Goal: Transaction & Acquisition: Purchase product/service

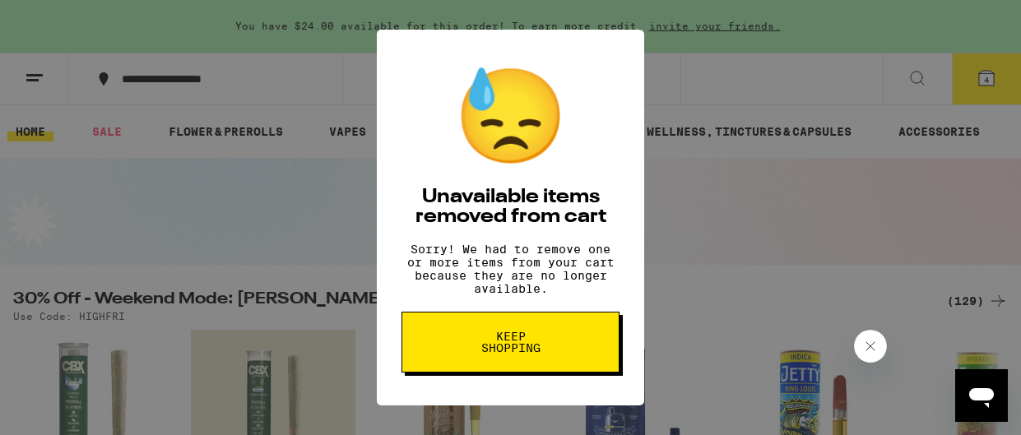
click at [523, 346] on span "Keep Shopping" at bounding box center [510, 342] width 85 height 23
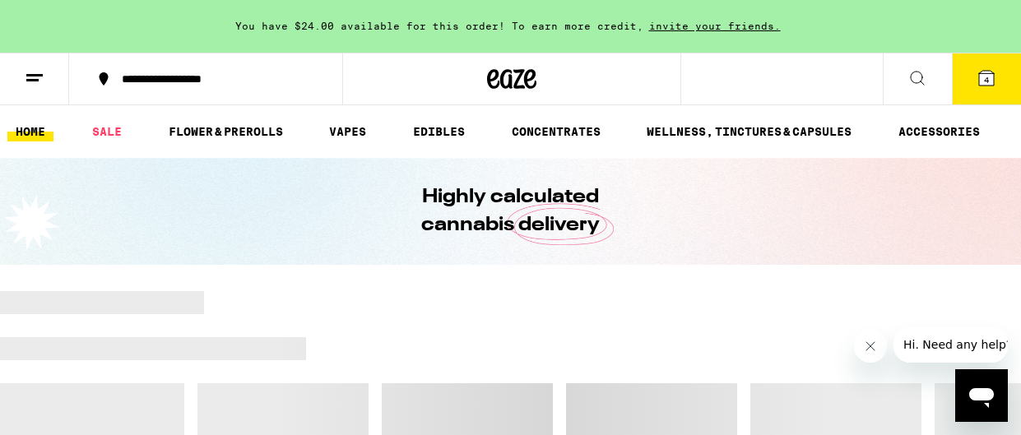
click at [988, 77] on span "4" at bounding box center [986, 80] width 5 height 10
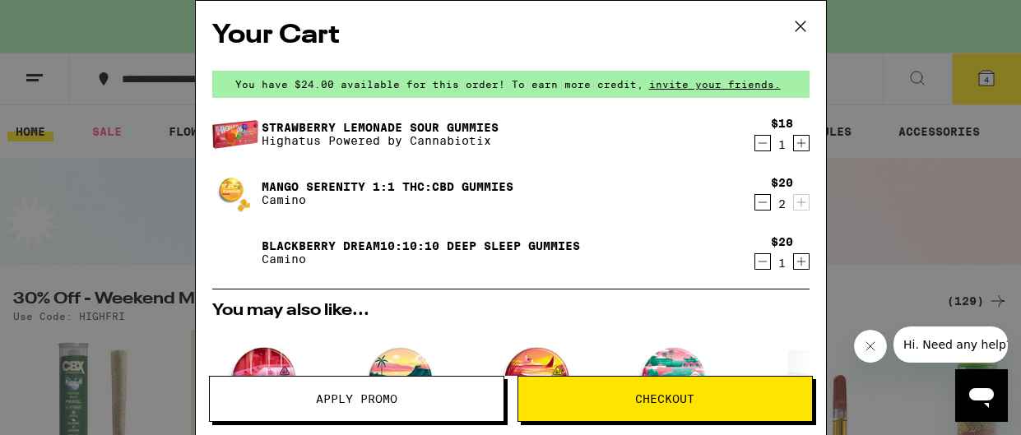
click at [761, 258] on icon "Decrement" at bounding box center [762, 262] width 15 height 20
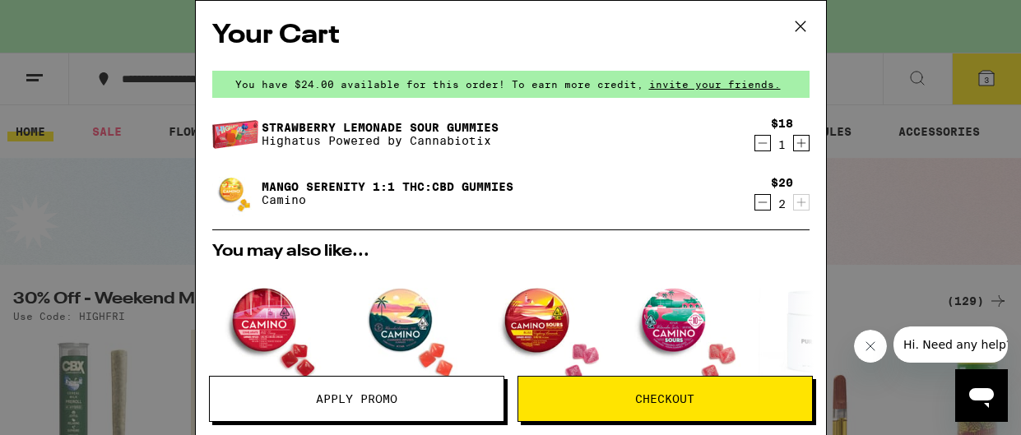
click at [795, 25] on icon at bounding box center [800, 26] width 25 height 25
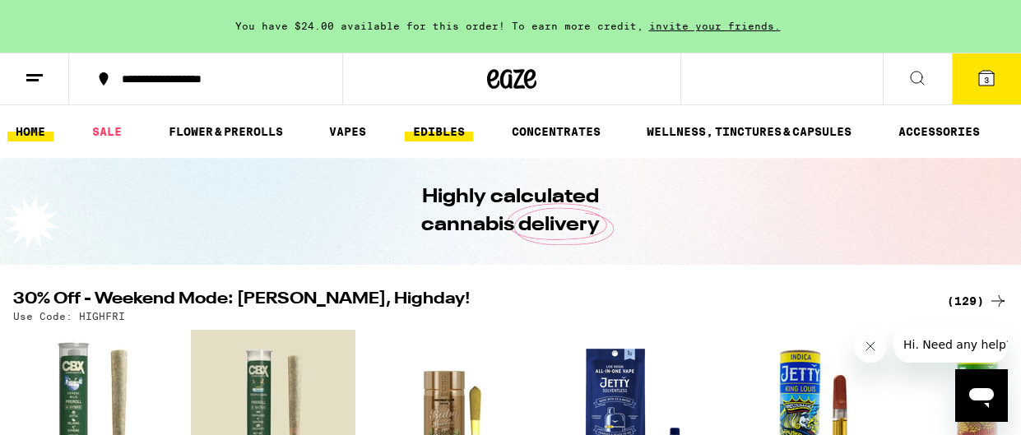
click at [448, 131] on link "EDIBLES" at bounding box center [439, 132] width 68 height 20
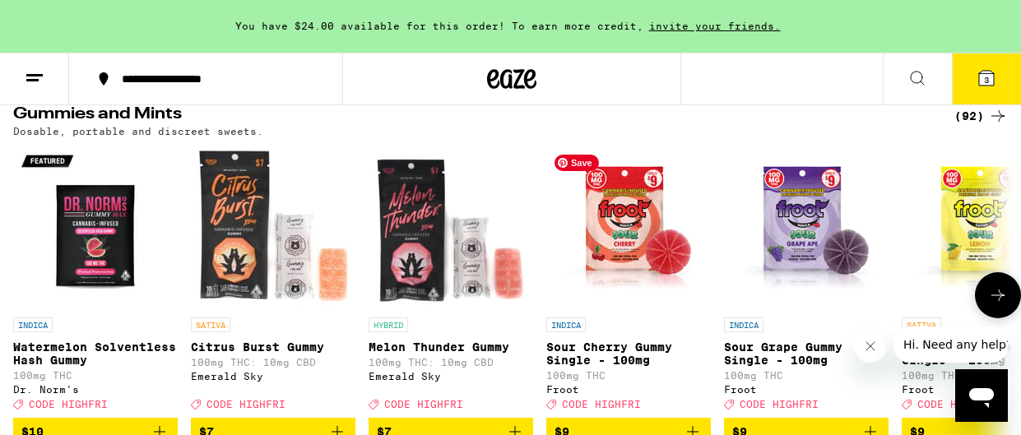
scroll to position [187, 0]
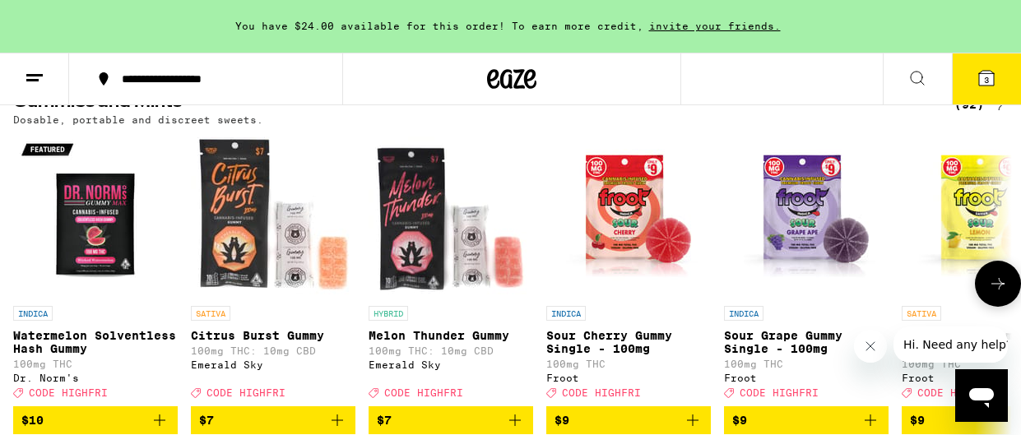
click at [996, 286] on icon at bounding box center [998, 284] width 20 height 20
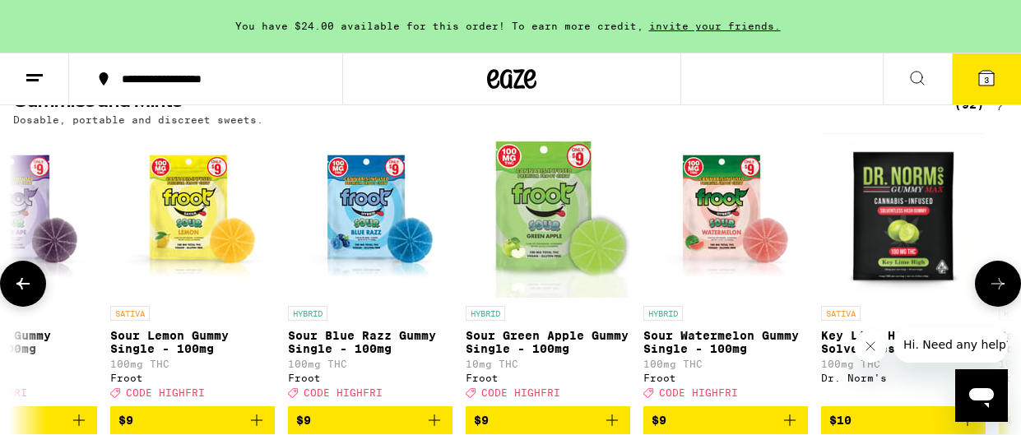
scroll to position [0, 816]
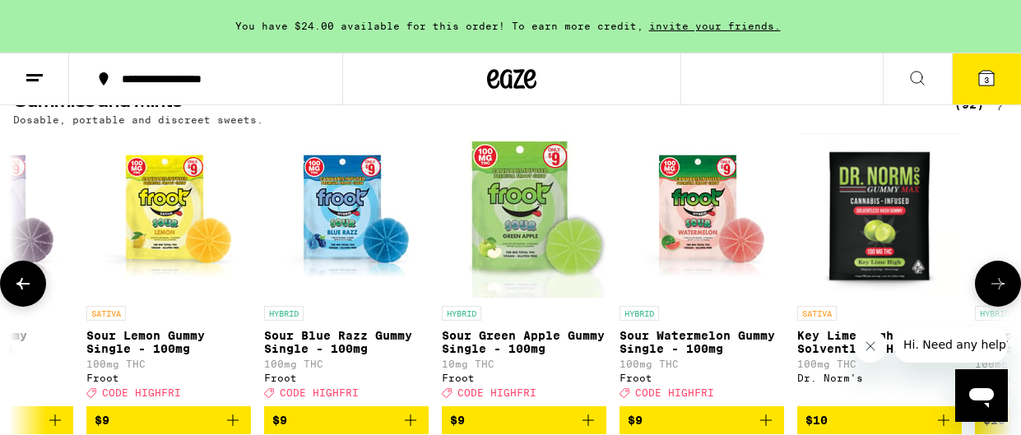
click at [996, 286] on icon at bounding box center [998, 284] width 20 height 20
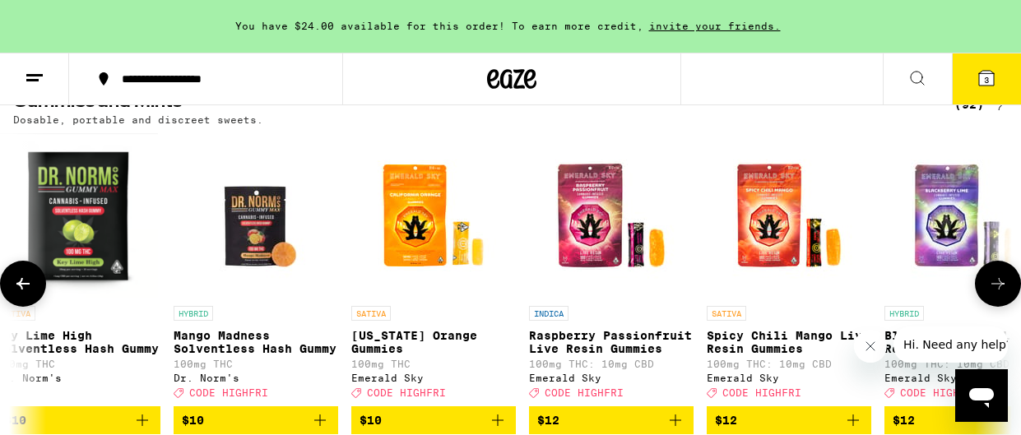
scroll to position [0, 1631]
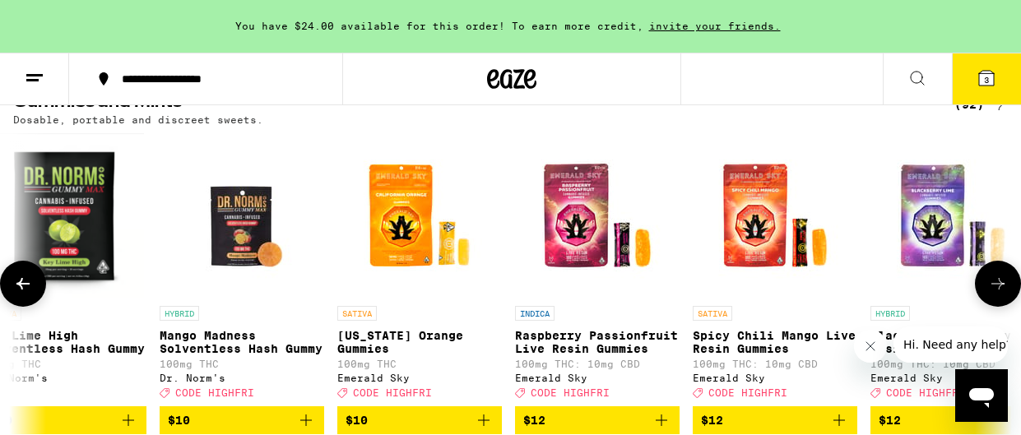
click at [995, 286] on icon at bounding box center [998, 284] width 20 height 20
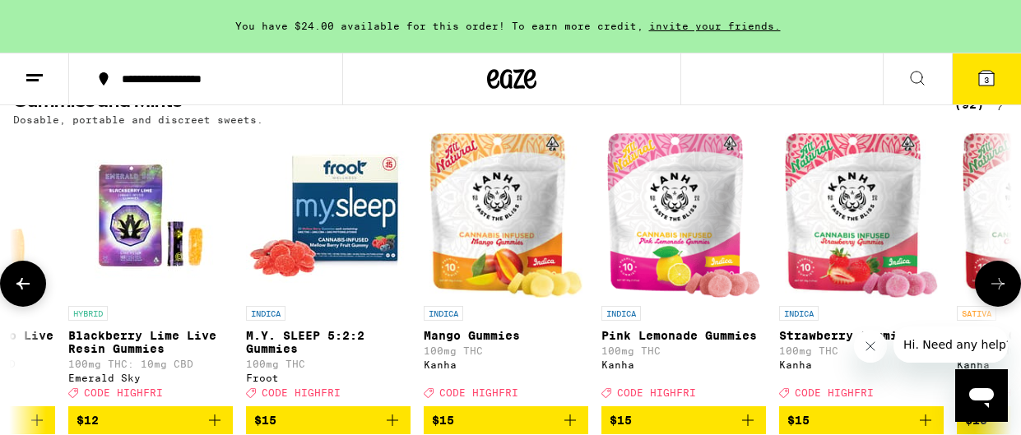
scroll to position [0, 2447]
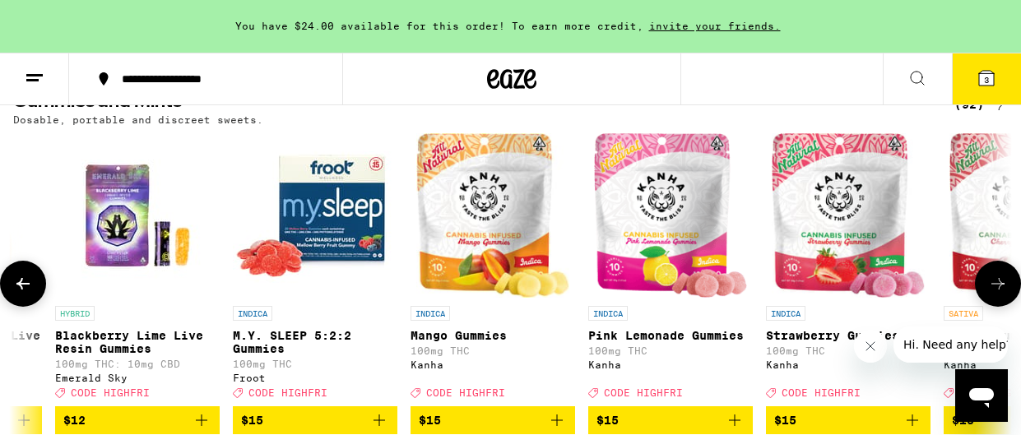
click at [995, 294] on icon at bounding box center [998, 284] width 20 height 20
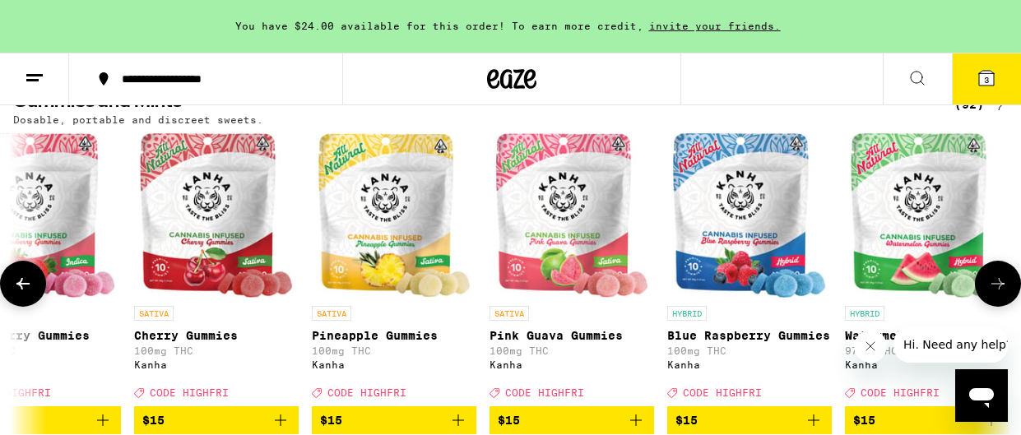
scroll to position [0, 3262]
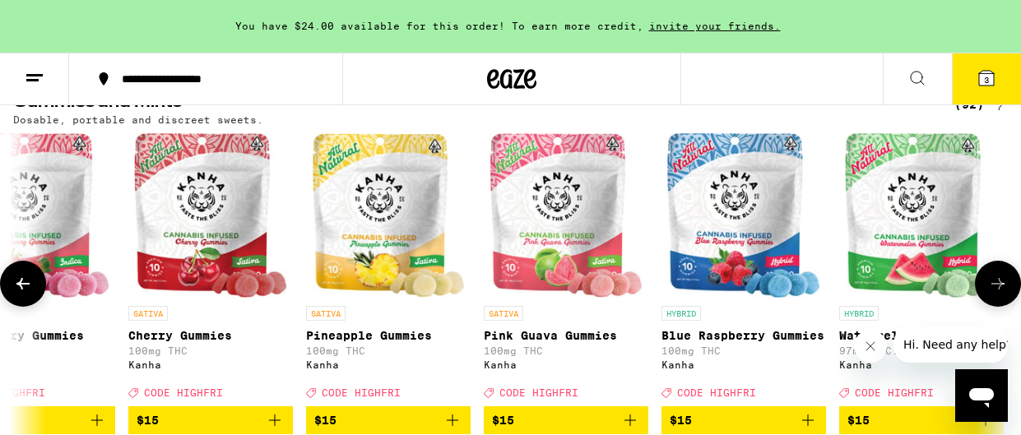
click at [995, 294] on icon at bounding box center [998, 284] width 20 height 20
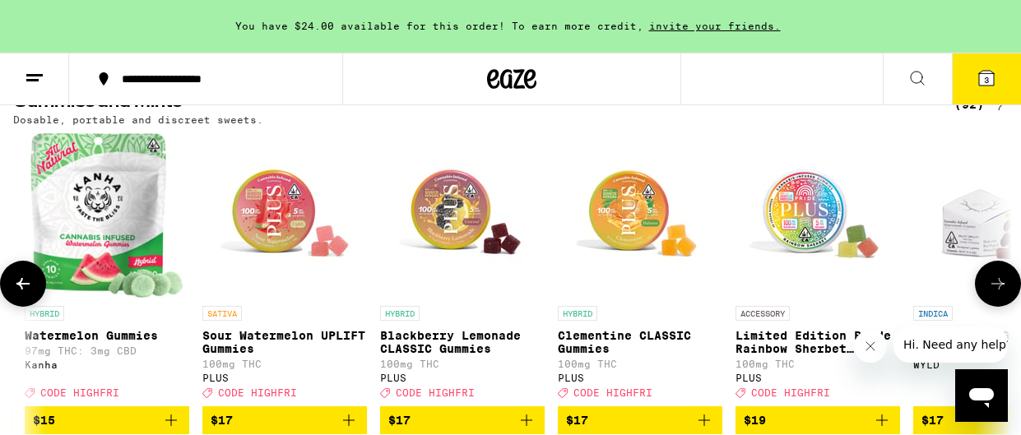
scroll to position [0, 4078]
click at [995, 294] on icon at bounding box center [998, 284] width 20 height 20
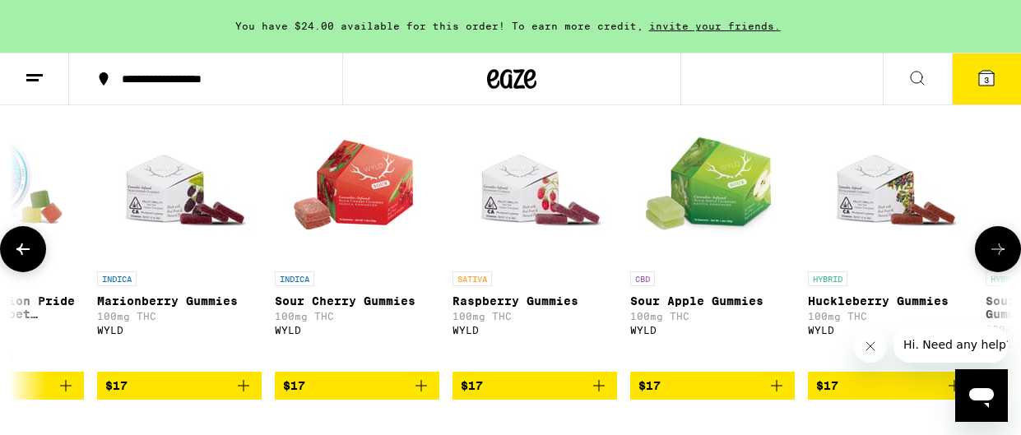
scroll to position [223, 0]
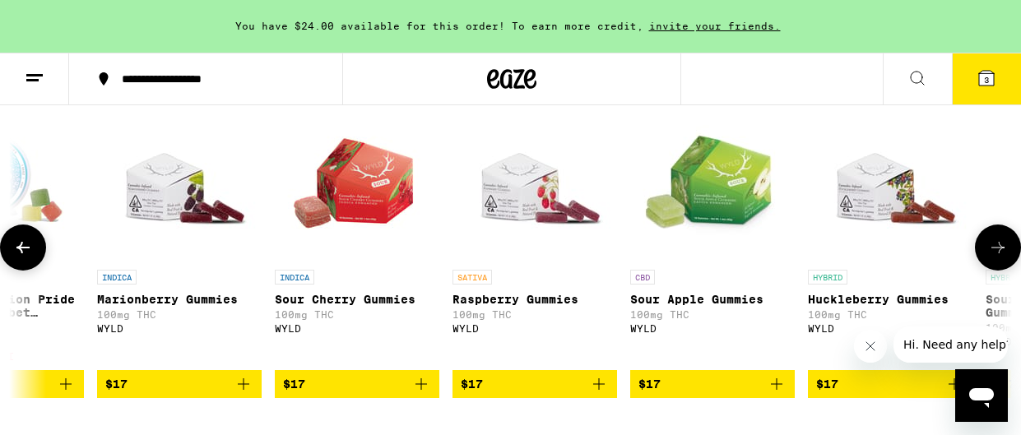
click at [989, 248] on icon at bounding box center [998, 248] width 20 height 20
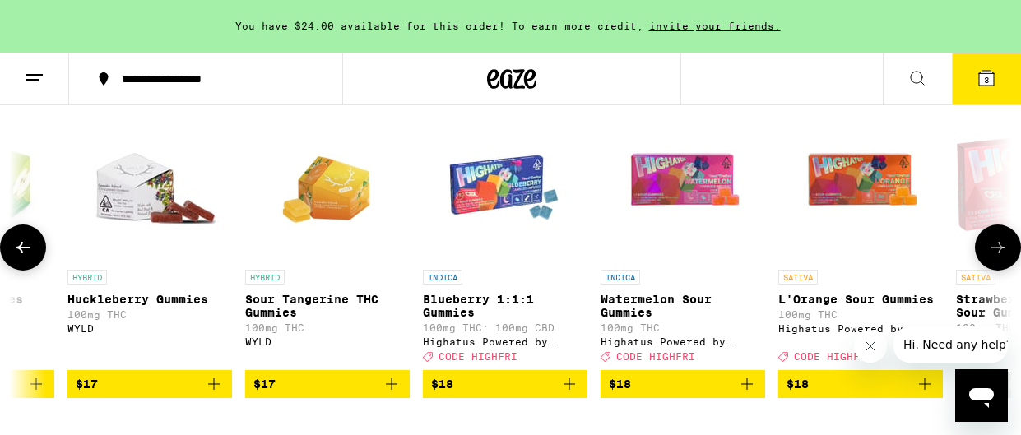
scroll to position [0, 5710]
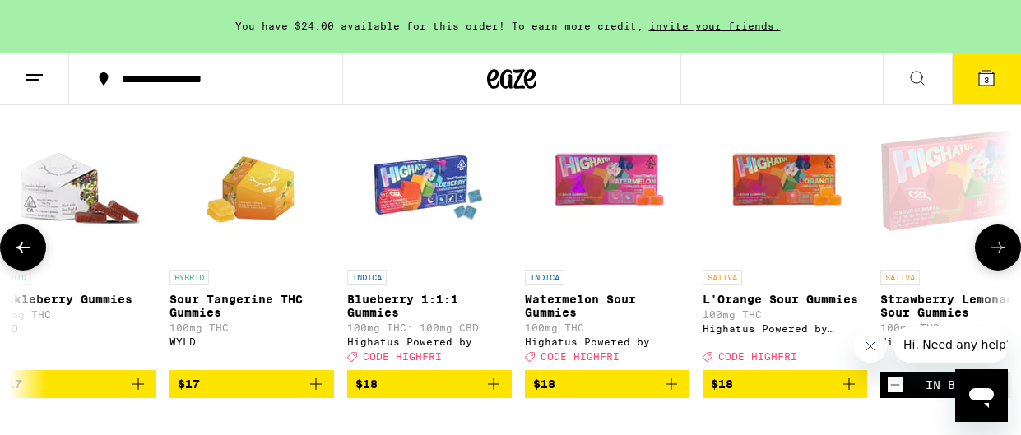
click at [989, 248] on icon at bounding box center [998, 248] width 20 height 20
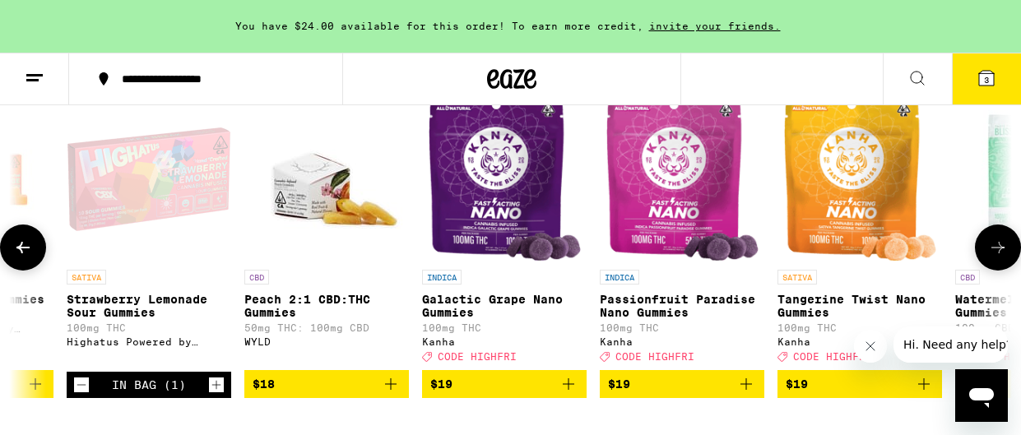
scroll to position [0, 6525]
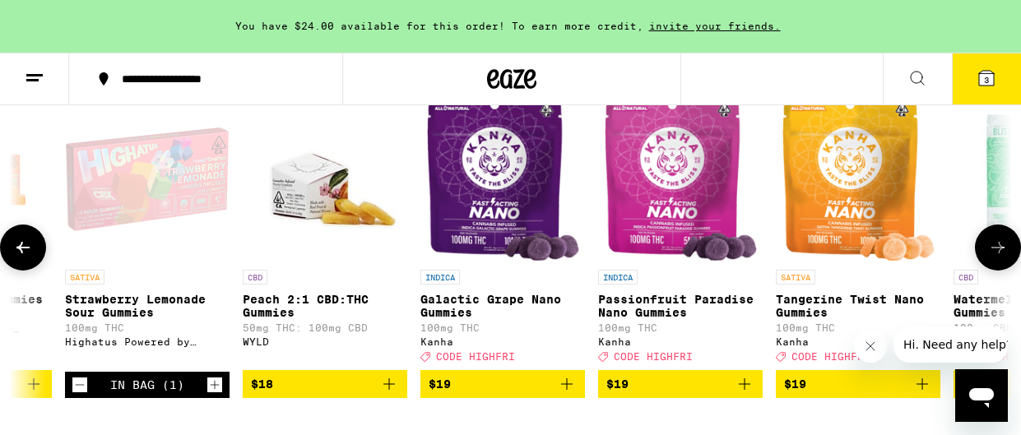
click at [989, 248] on icon at bounding box center [998, 248] width 20 height 20
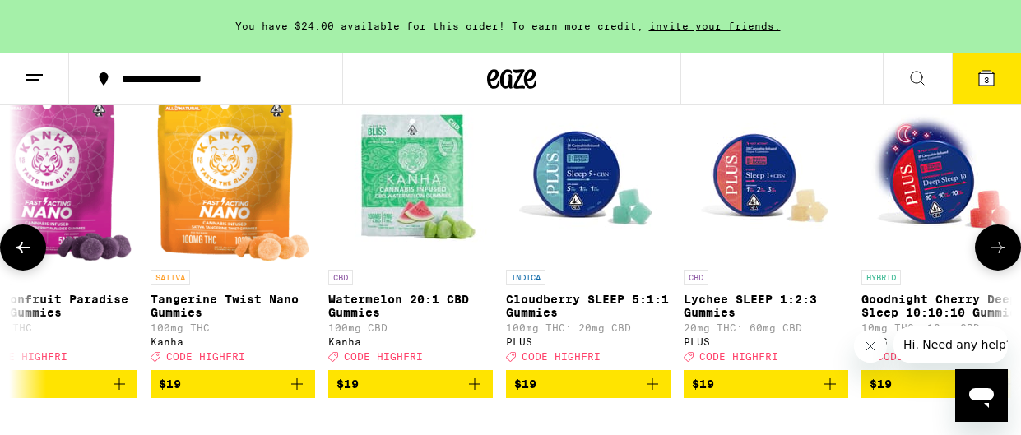
scroll to position [0, 7341]
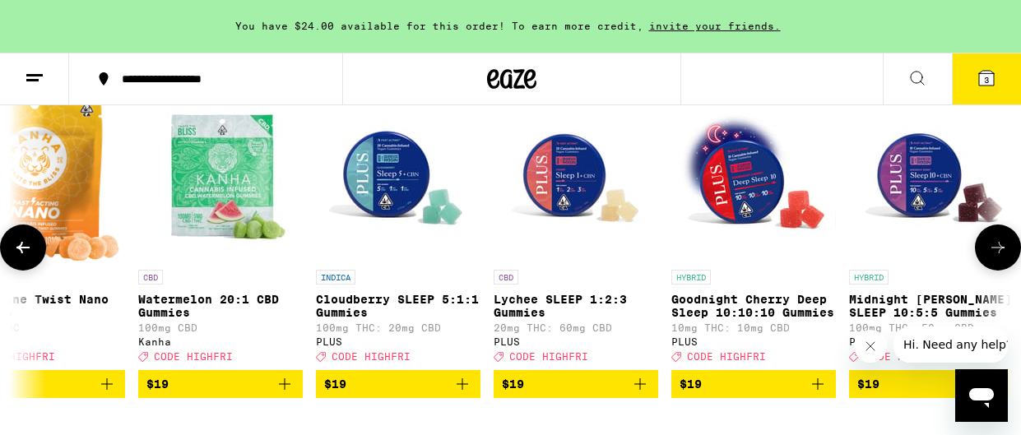
click at [989, 248] on icon at bounding box center [998, 248] width 20 height 20
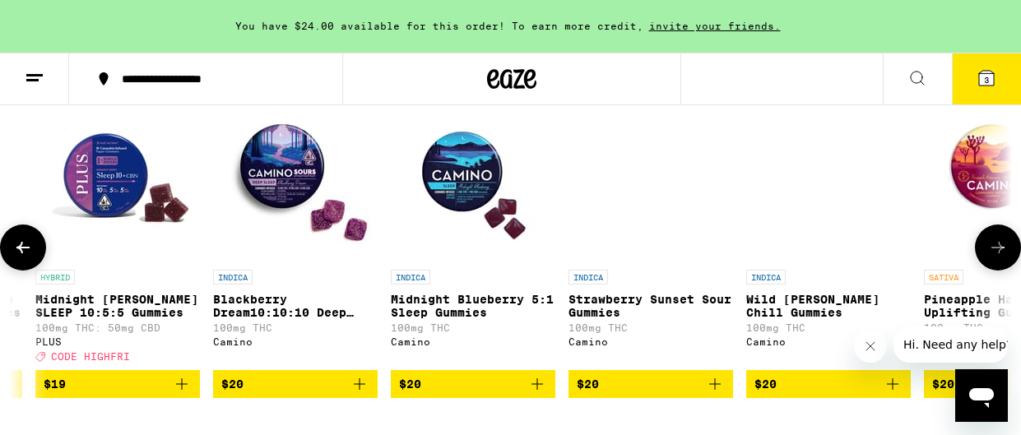
scroll to position [0, 8156]
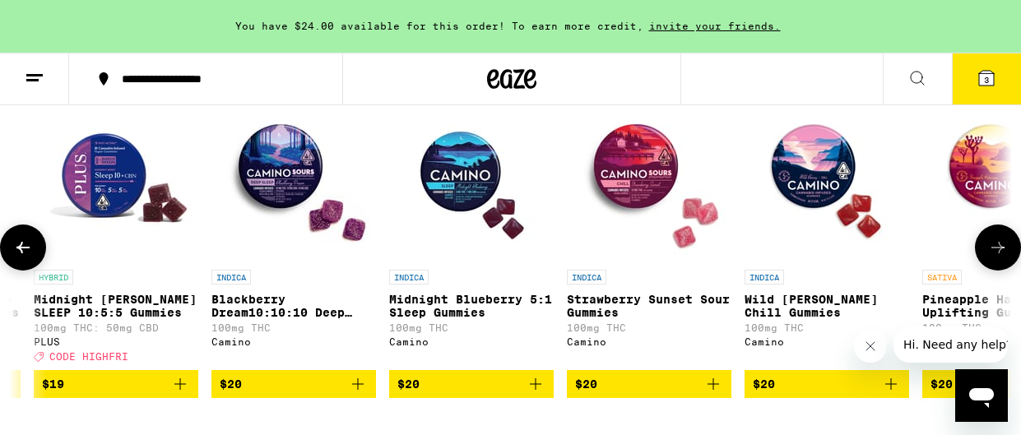
click at [993, 257] on icon at bounding box center [998, 248] width 20 height 20
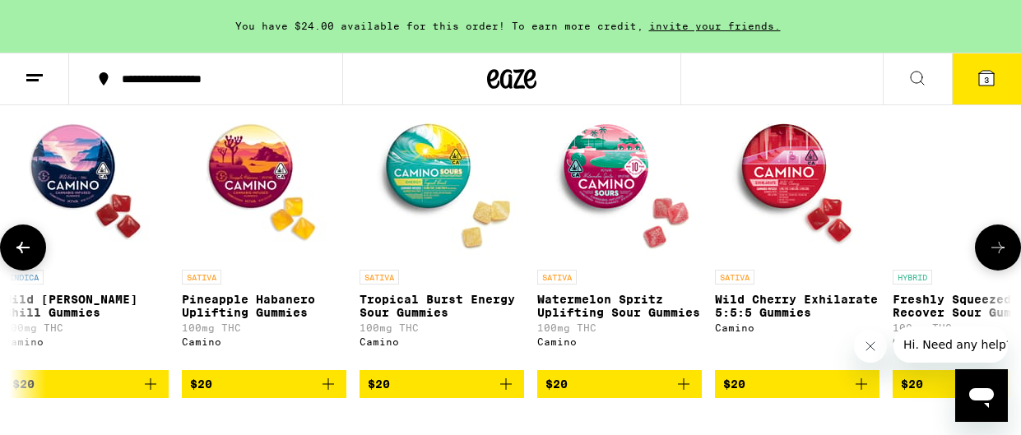
scroll to position [0, 8972]
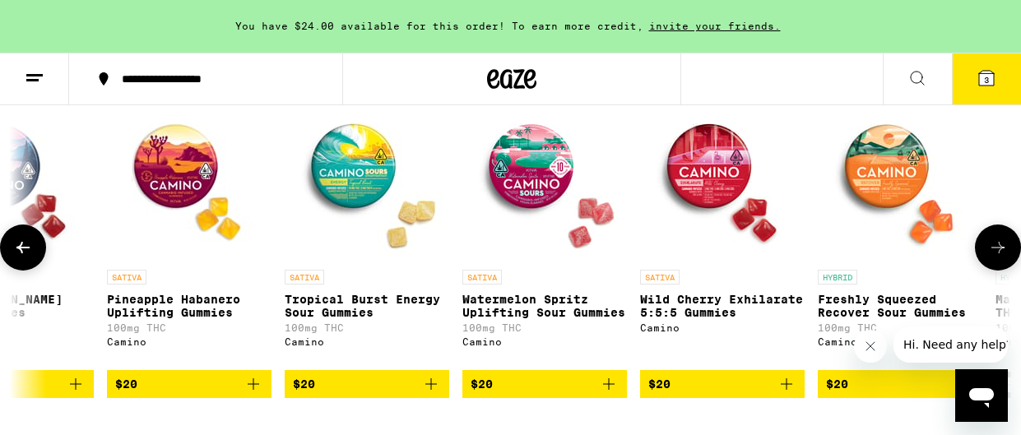
click at [993, 256] on icon at bounding box center [998, 248] width 20 height 20
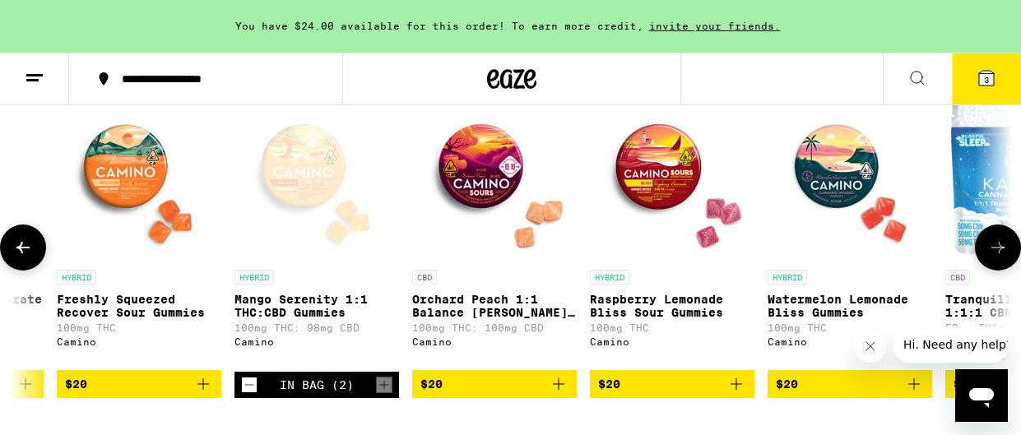
scroll to position [0, 9788]
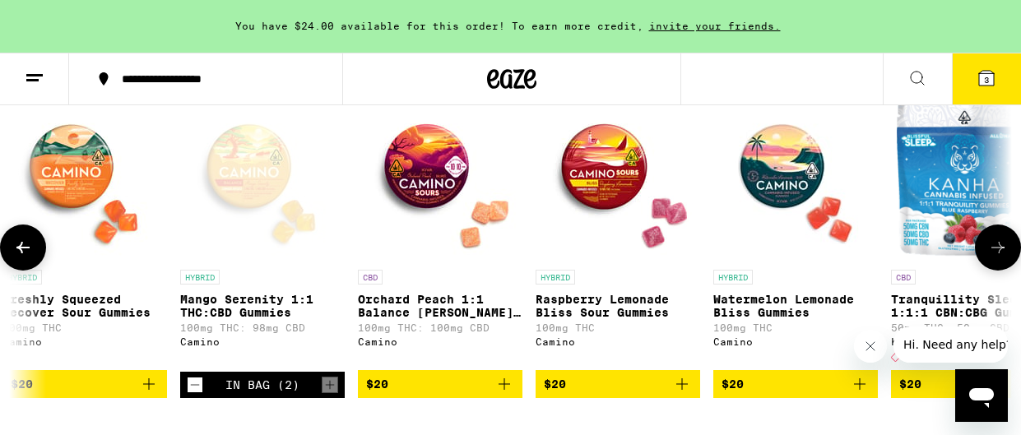
click at [993, 256] on icon at bounding box center [998, 248] width 20 height 20
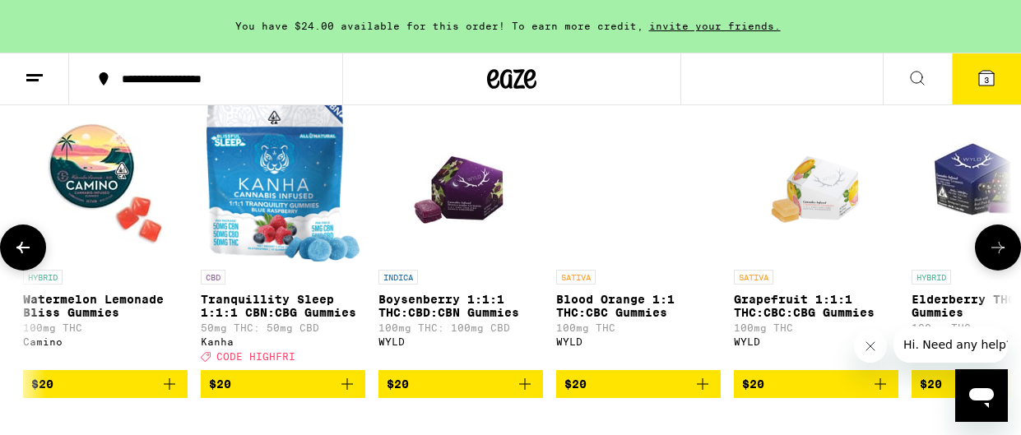
scroll to position [0, 10604]
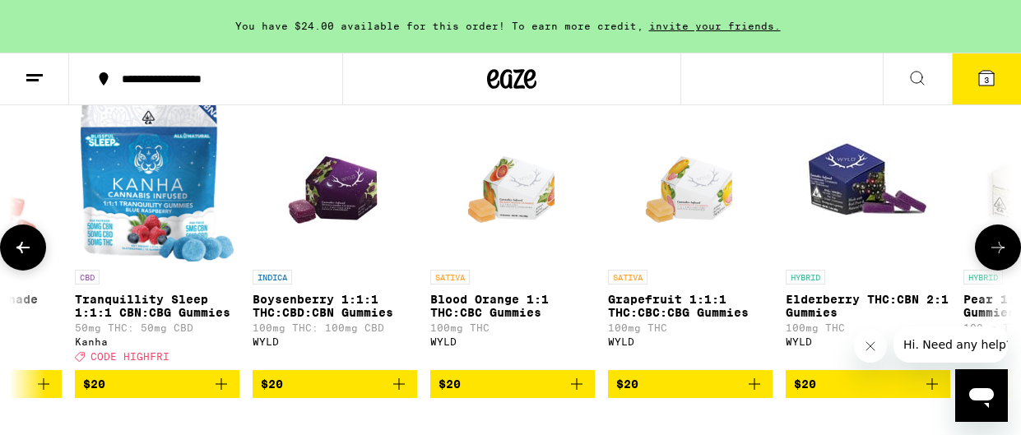
click at [19, 253] on icon at bounding box center [22, 248] width 13 height 12
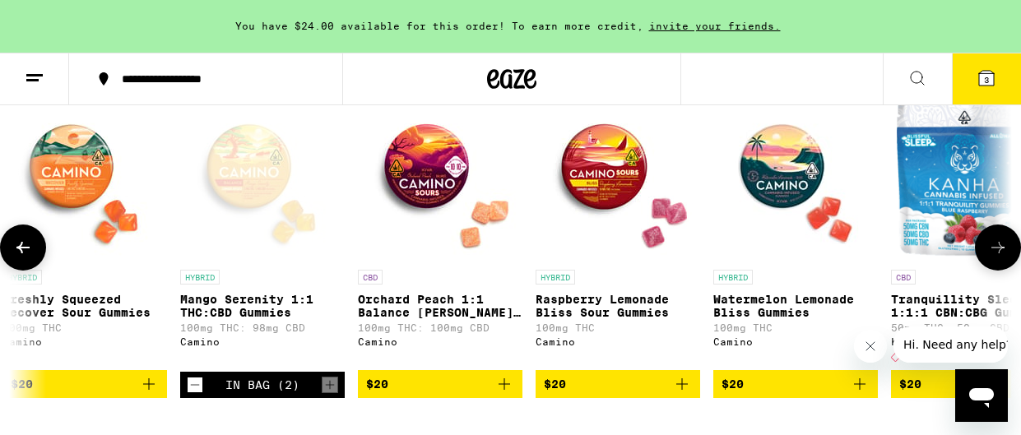
click at [19, 253] on icon at bounding box center [22, 248] width 13 height 12
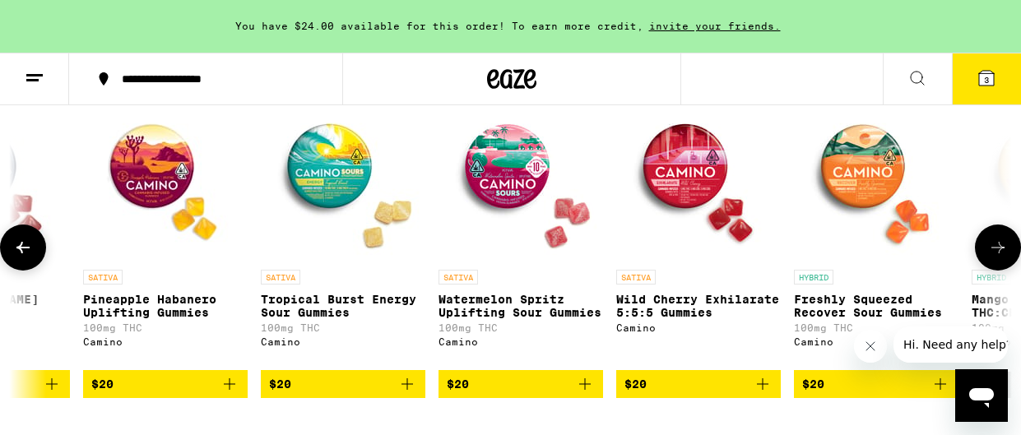
scroll to position [0, 8972]
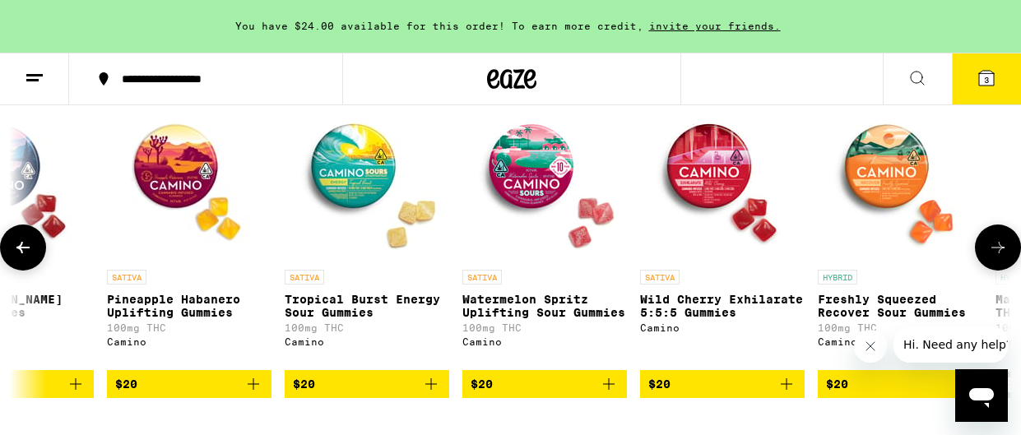
click at [19, 253] on icon at bounding box center [22, 248] width 13 height 12
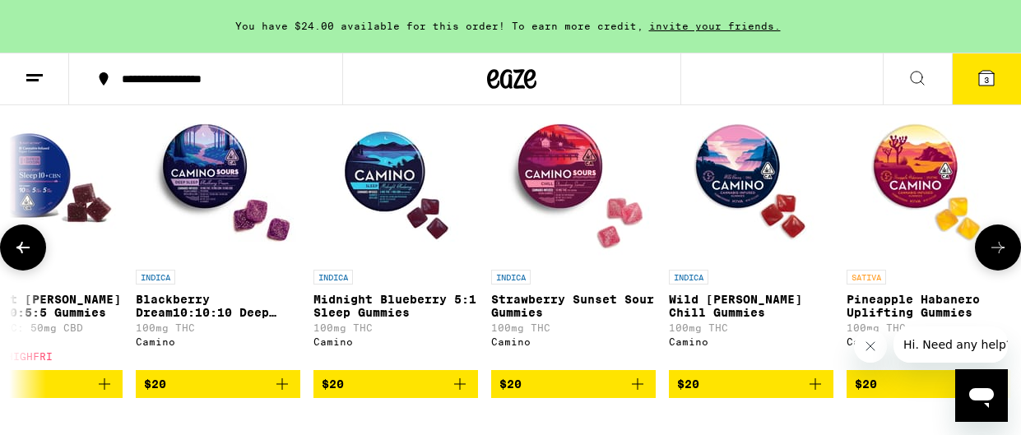
scroll to position [0, 8156]
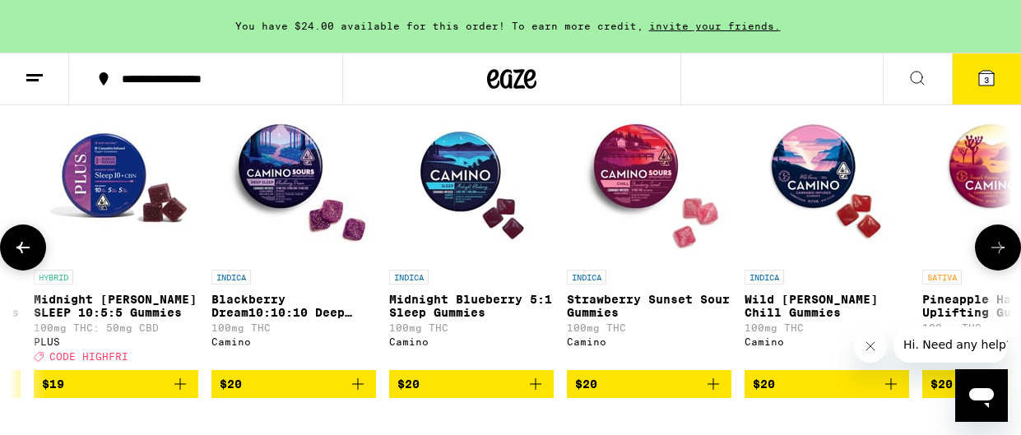
click at [19, 253] on icon at bounding box center [22, 248] width 13 height 12
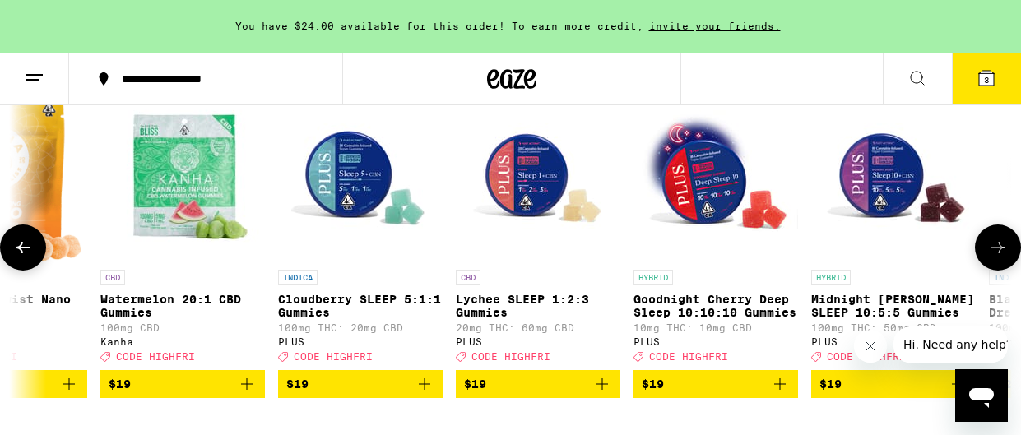
scroll to position [0, 7341]
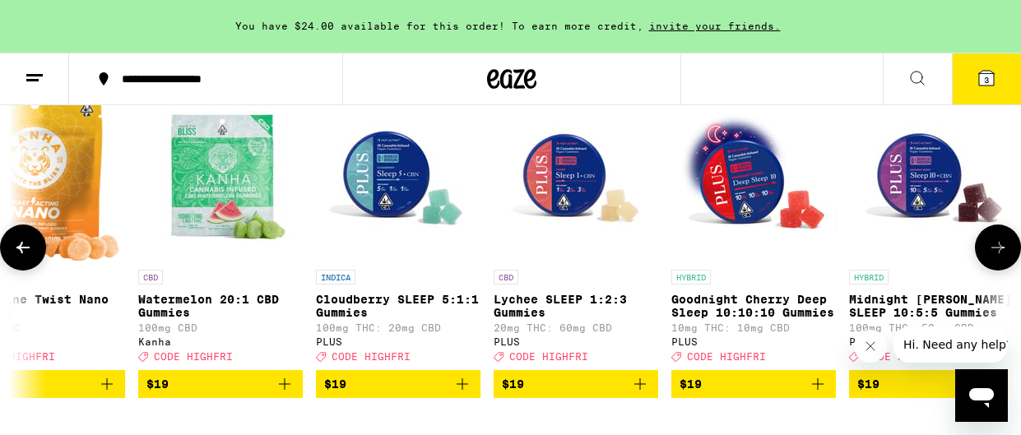
click at [19, 253] on icon at bounding box center [22, 248] width 13 height 12
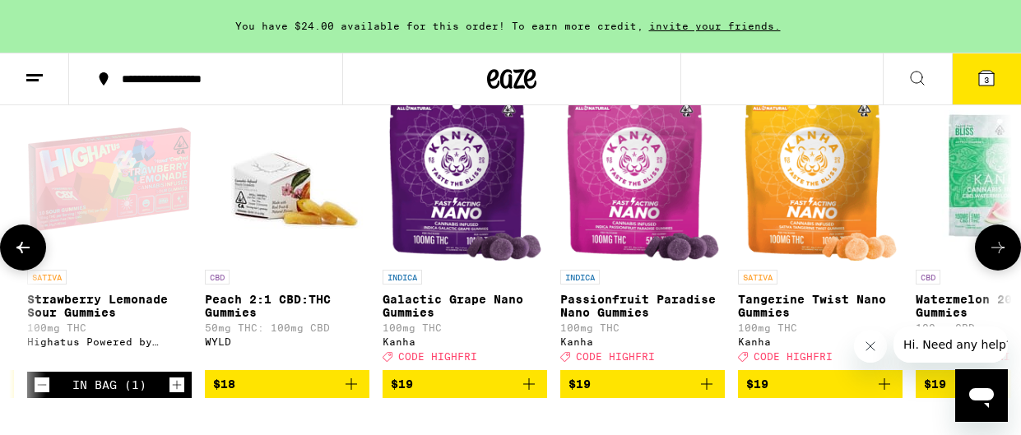
scroll to position [0, 6525]
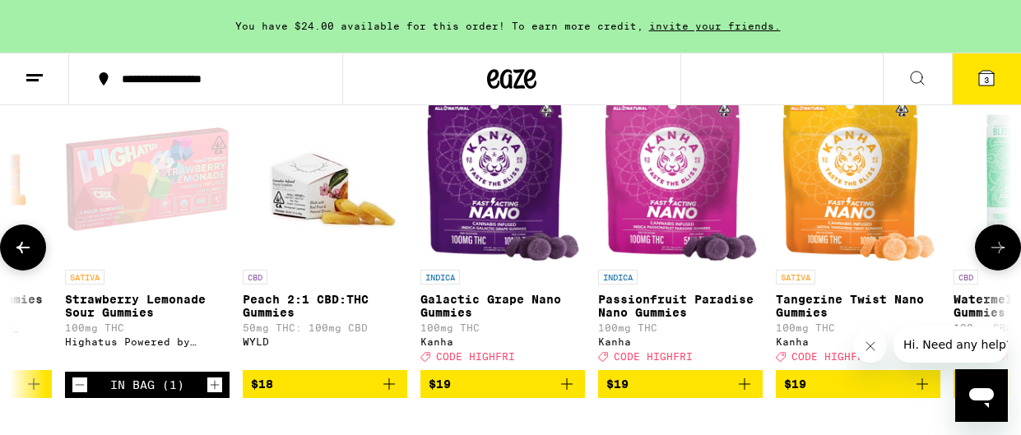
click at [19, 253] on icon at bounding box center [22, 248] width 13 height 12
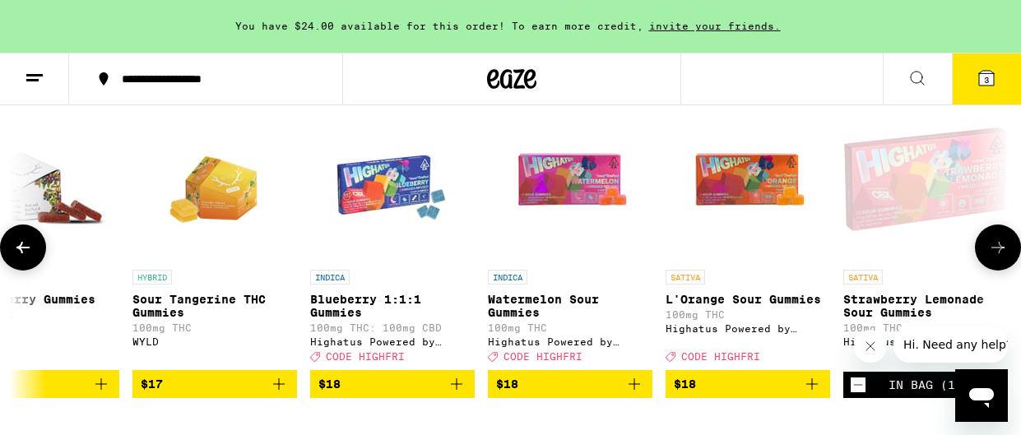
scroll to position [0, 5710]
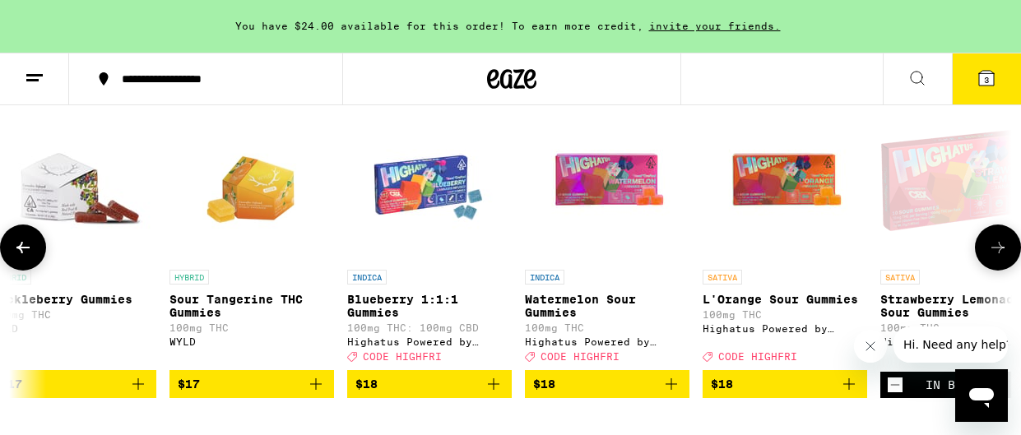
click at [19, 253] on icon at bounding box center [22, 248] width 13 height 12
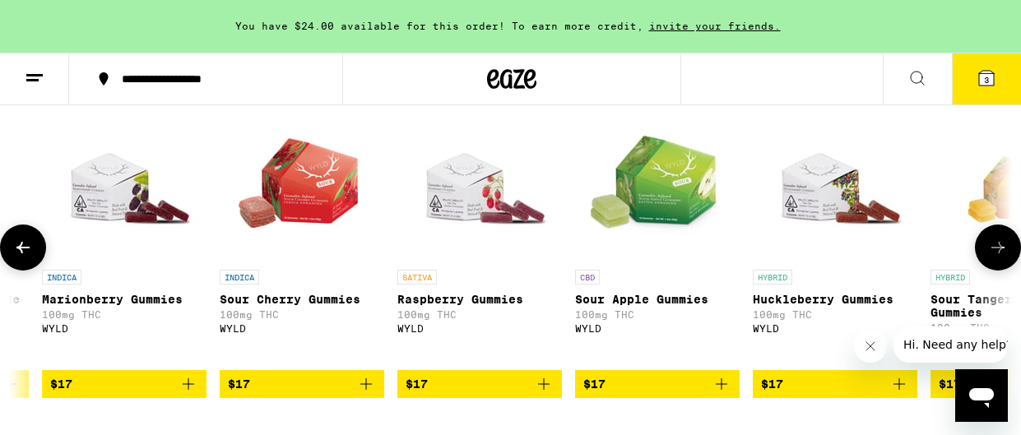
scroll to position [0, 4893]
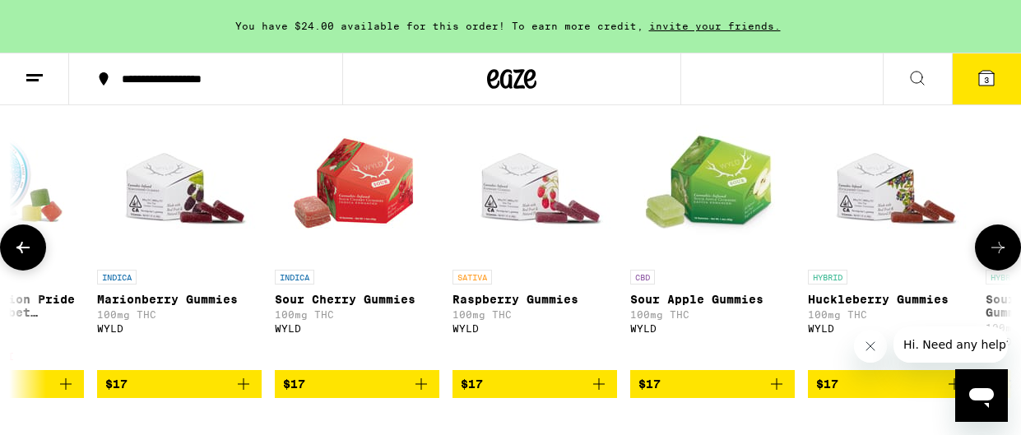
click at [19, 253] on icon at bounding box center [22, 248] width 13 height 12
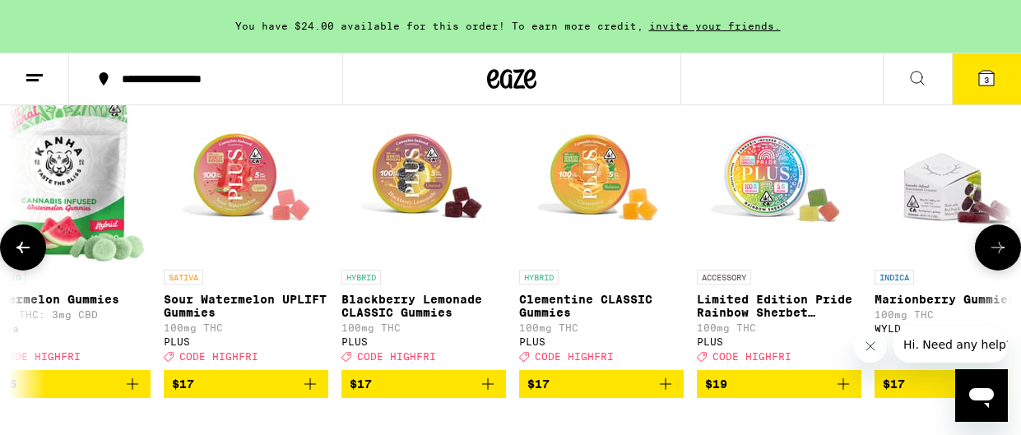
scroll to position [0, 4078]
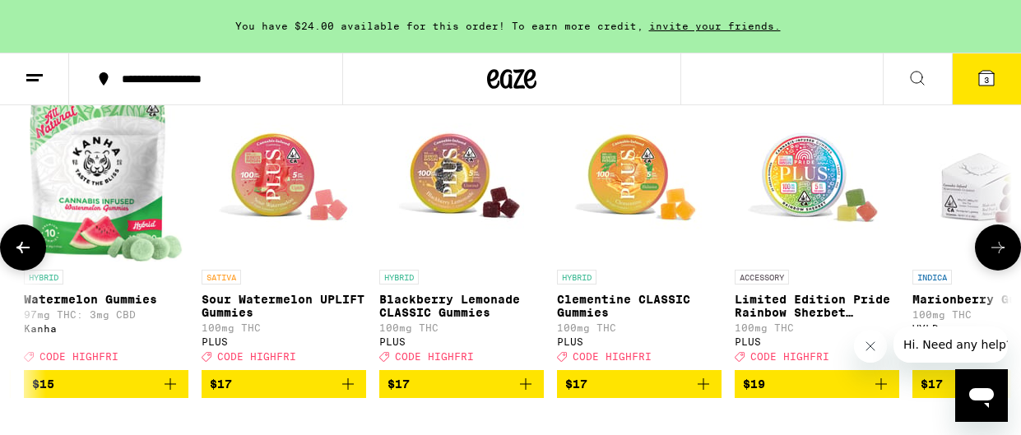
click at [19, 253] on icon at bounding box center [22, 248] width 13 height 12
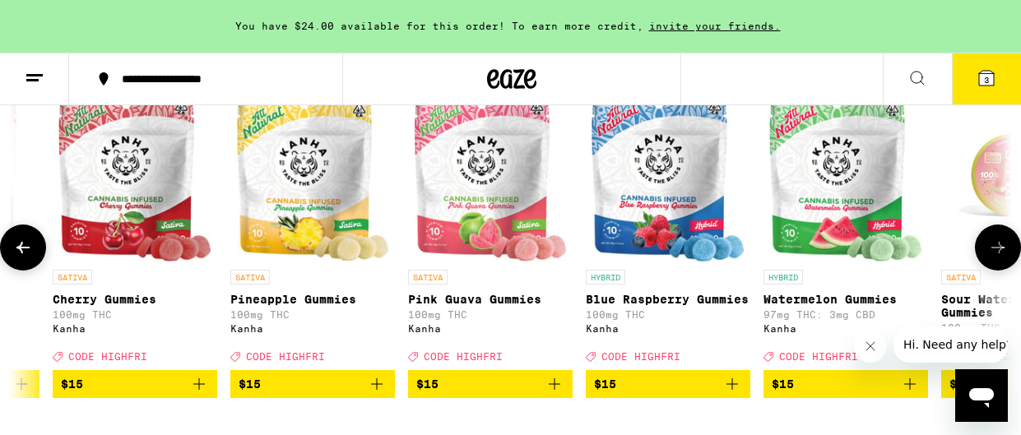
scroll to position [0, 3262]
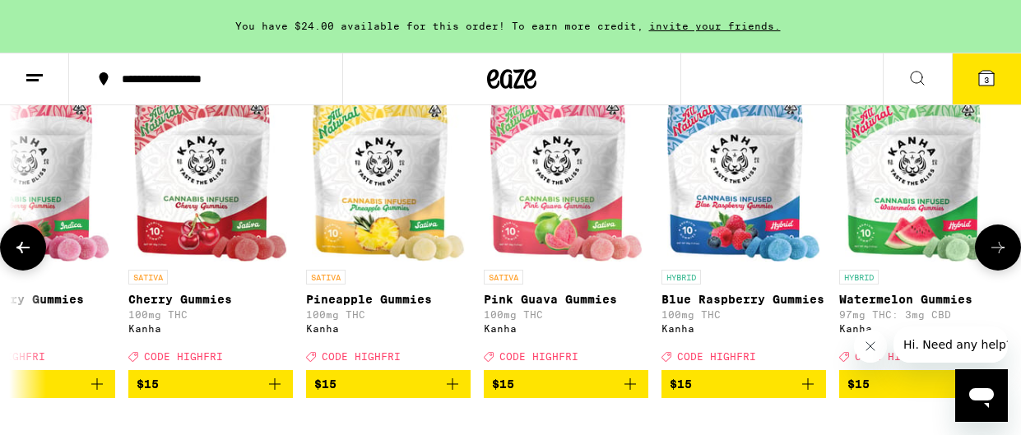
click at [19, 253] on icon at bounding box center [22, 248] width 13 height 12
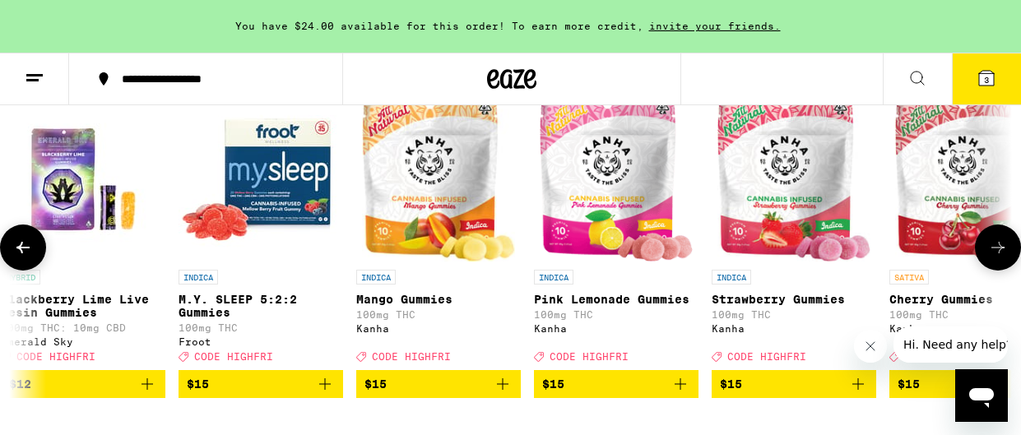
scroll to position [0, 2447]
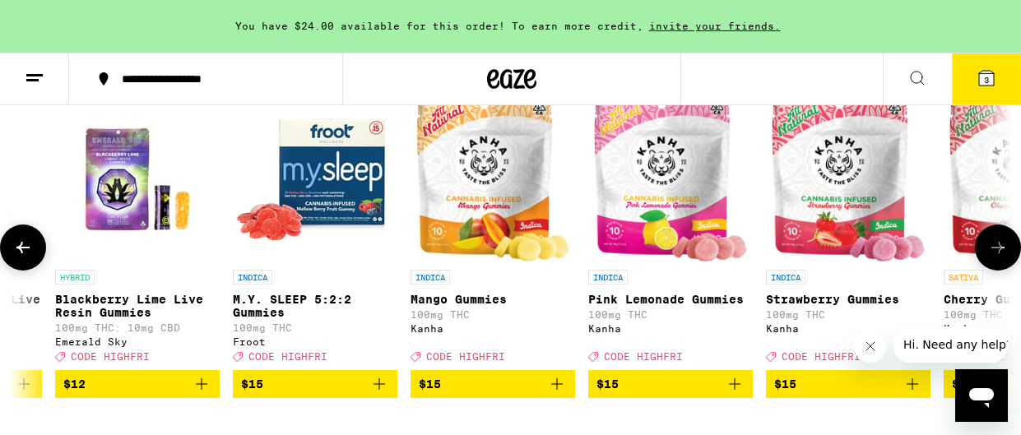
click at [19, 253] on icon at bounding box center [22, 248] width 13 height 12
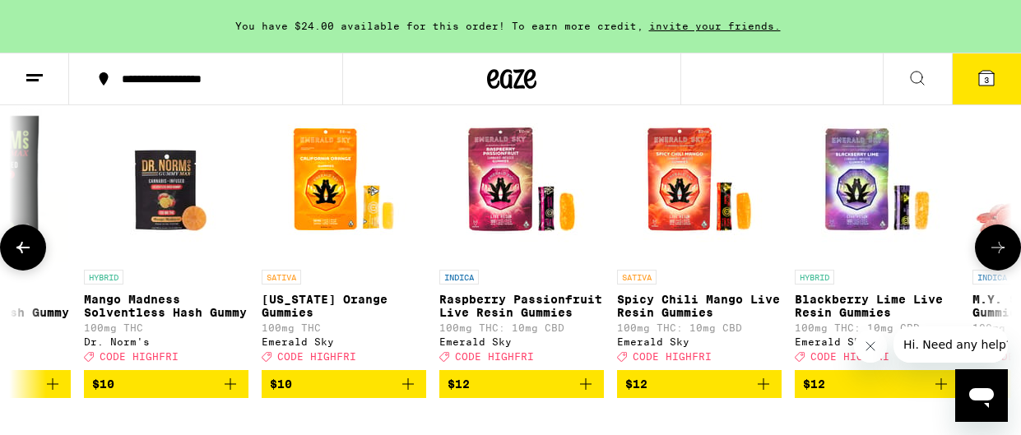
scroll to position [0, 1631]
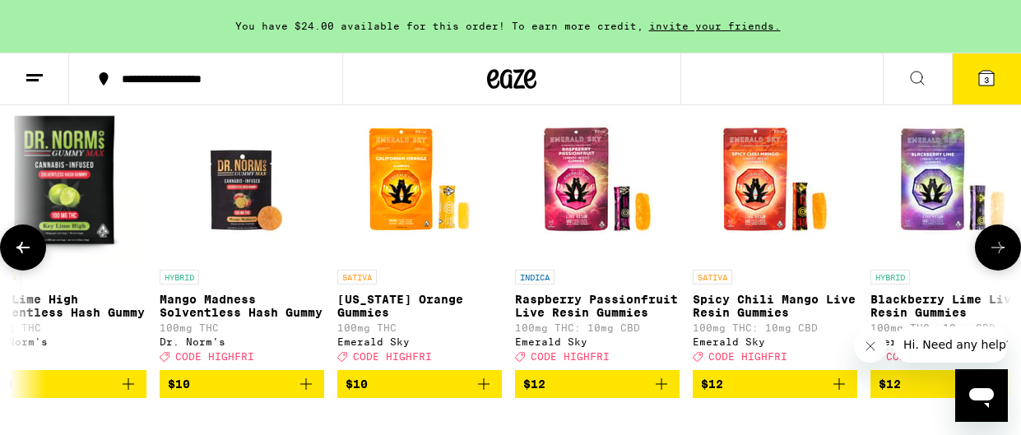
click at [661, 390] on icon "Add to bag" at bounding box center [662, 385] width 12 height 12
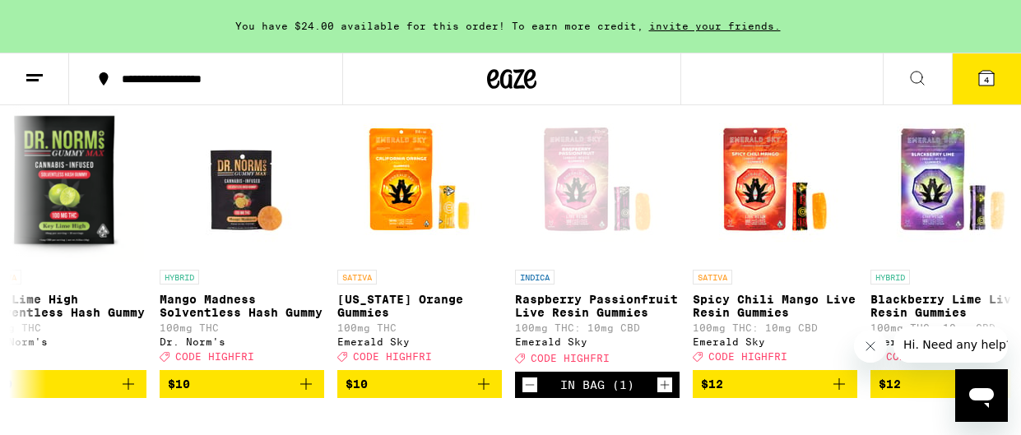
click at [985, 91] on button "4" at bounding box center [986, 78] width 69 height 51
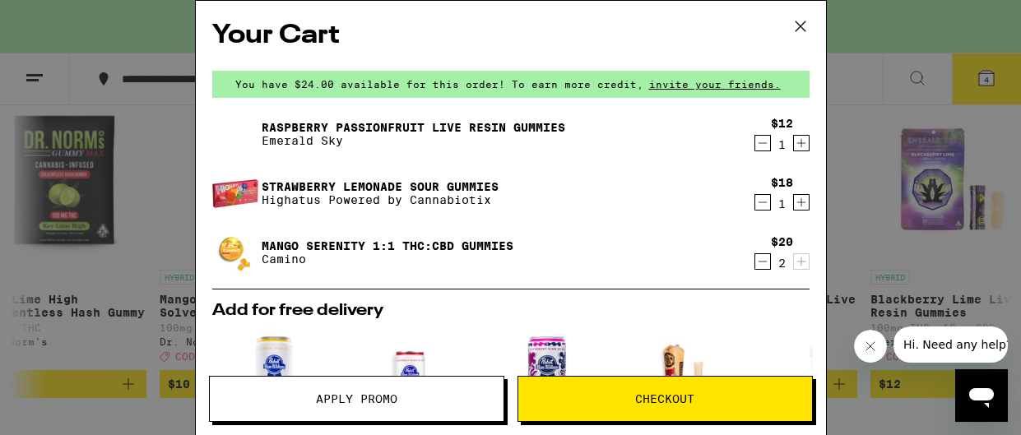
click at [803, 142] on icon "Increment" at bounding box center [801, 143] width 15 height 20
click at [669, 406] on button "Checkout" at bounding box center [665, 399] width 295 height 46
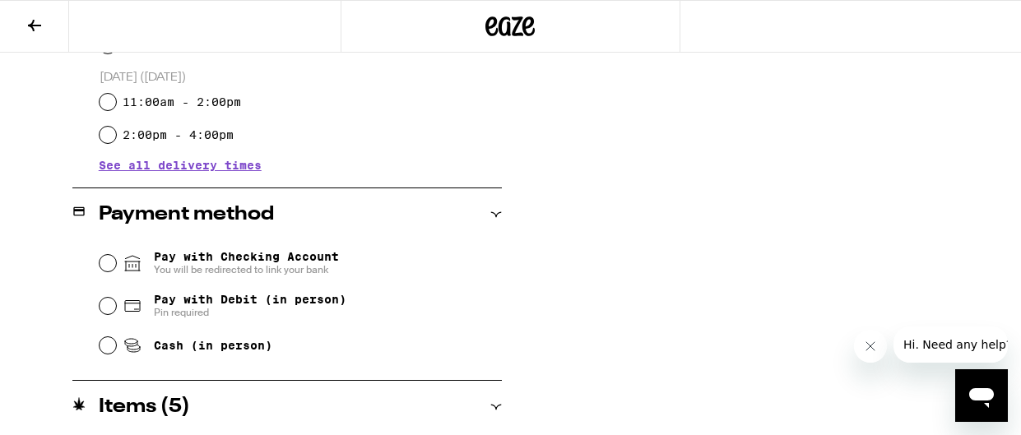
scroll to position [596, 0]
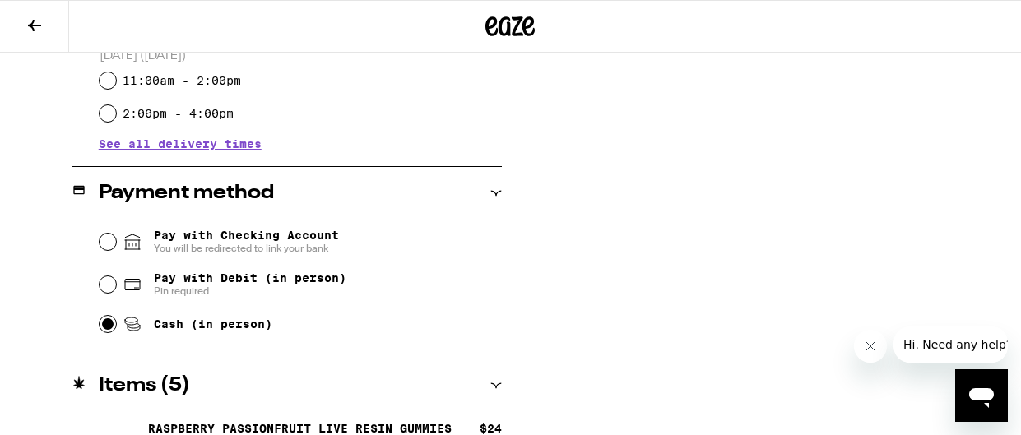
click at [114, 327] on input "Cash (in person)" at bounding box center [108, 324] width 16 height 16
radio input "true"
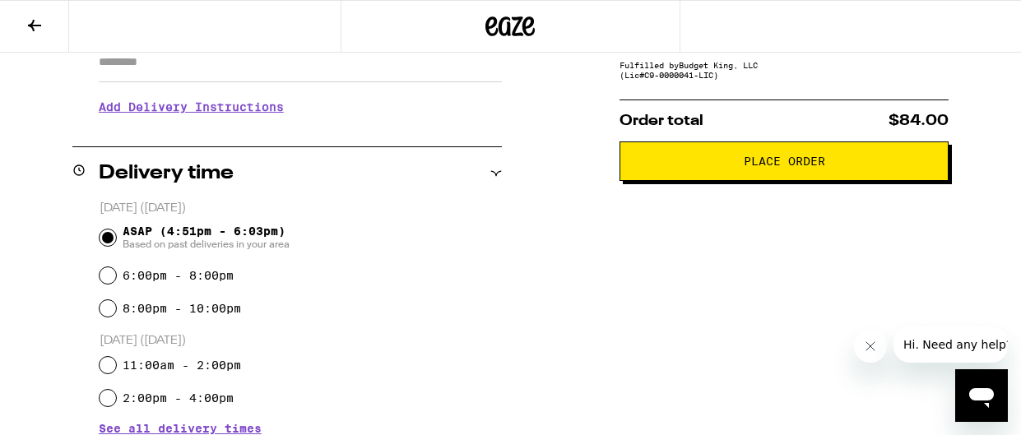
scroll to position [270, 0]
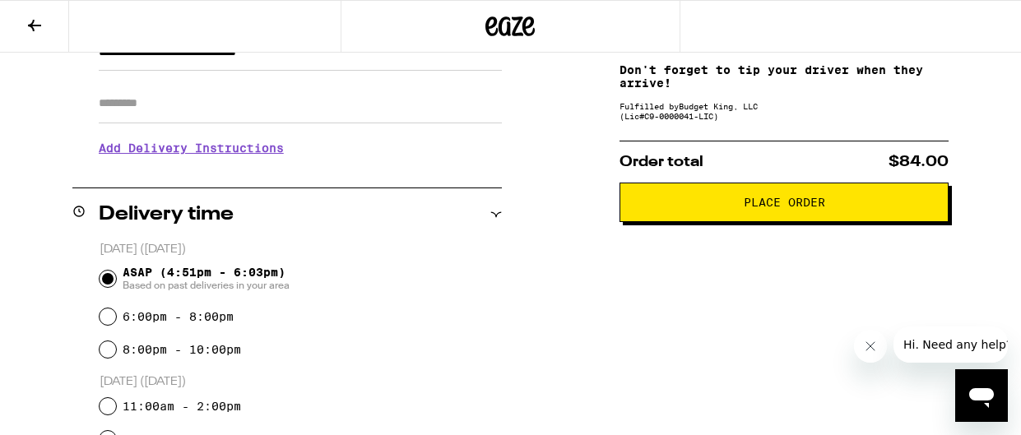
click at [757, 208] on span "Place Order" at bounding box center [784, 203] width 81 height 12
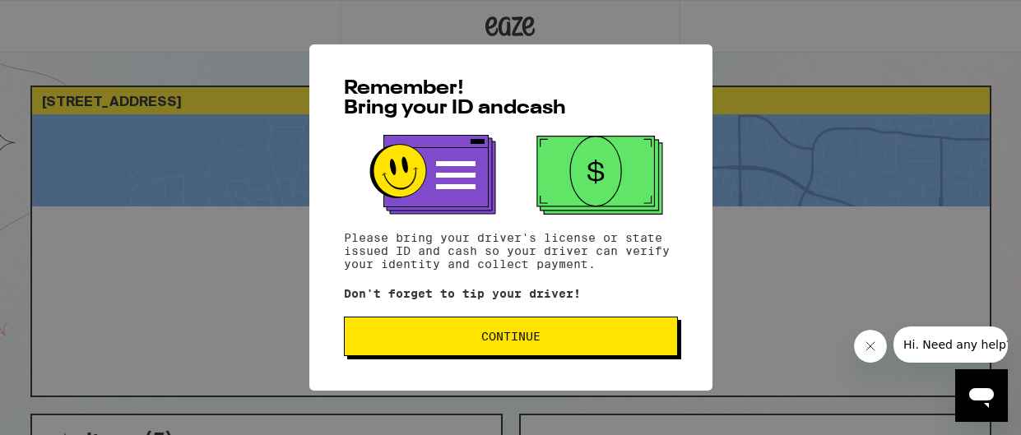
click at [513, 342] on span "Continue" at bounding box center [510, 337] width 59 height 12
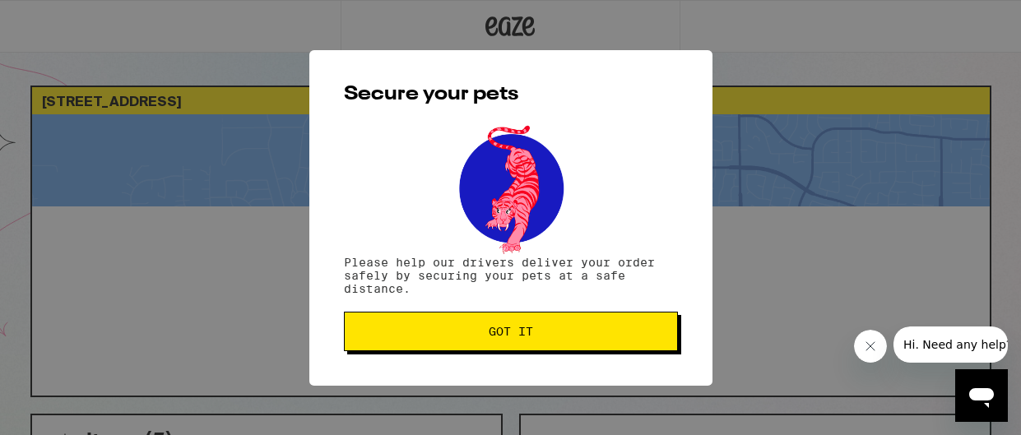
click at [514, 342] on button "Got it" at bounding box center [511, 332] width 334 height 40
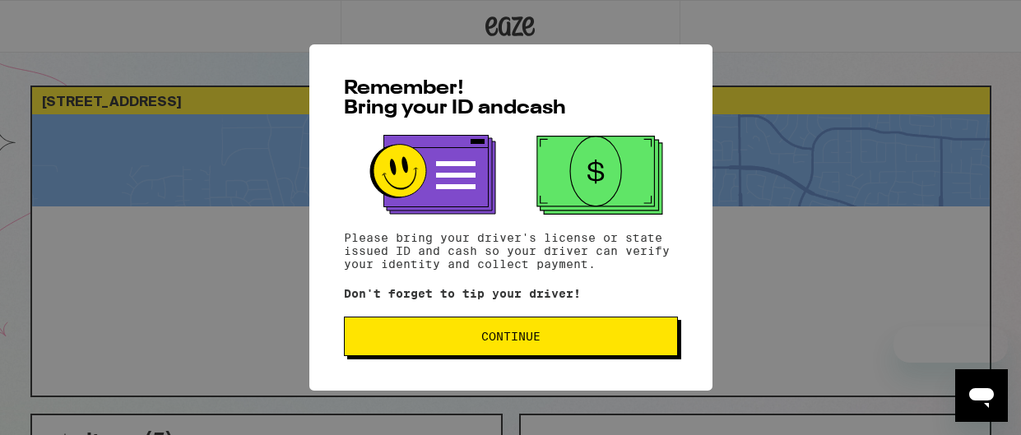
click at [561, 351] on button "Continue" at bounding box center [511, 337] width 334 height 40
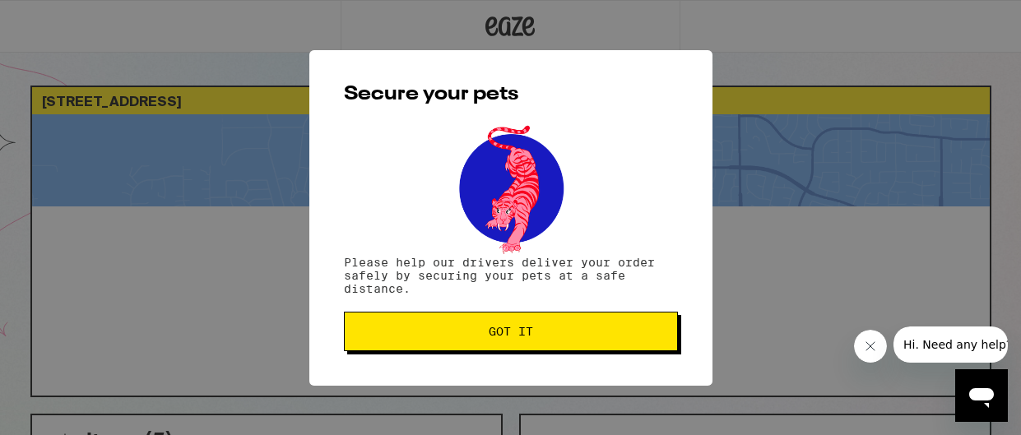
click at [561, 340] on button "Got it" at bounding box center [511, 332] width 334 height 40
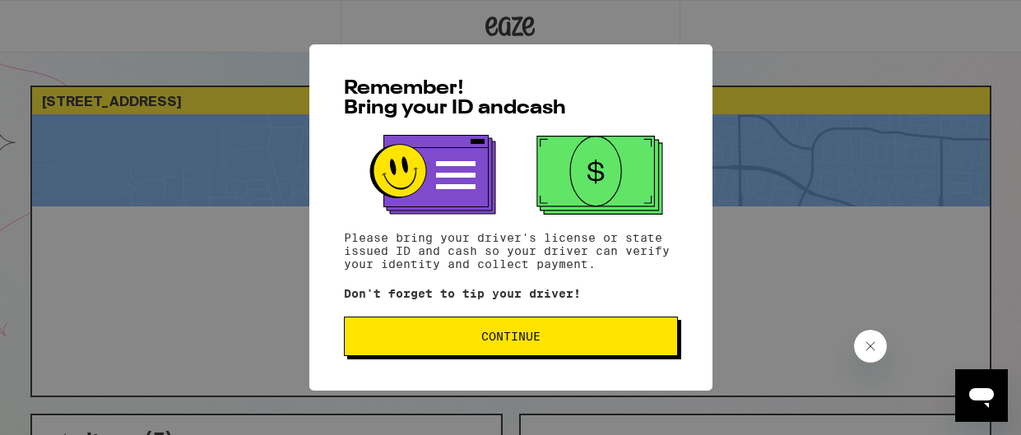
click at [464, 342] on span "Continue" at bounding box center [511, 337] width 306 height 12
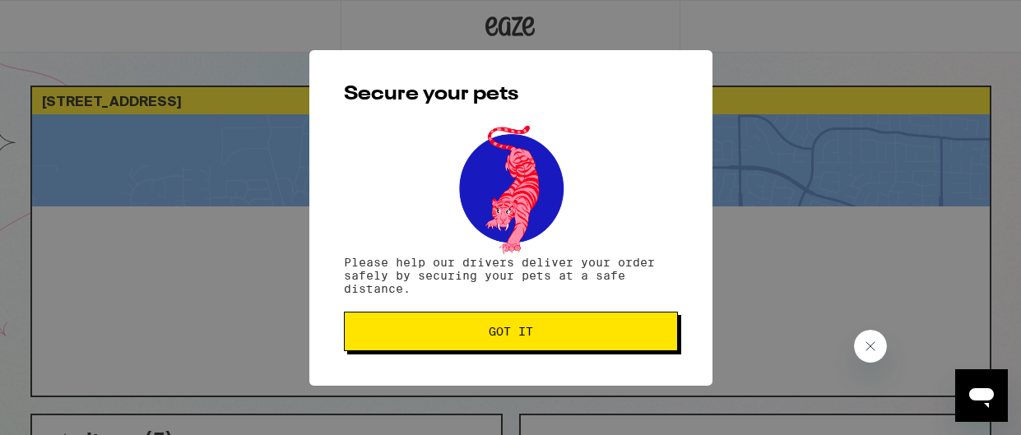
click at [464, 343] on button "Got it" at bounding box center [511, 332] width 334 height 40
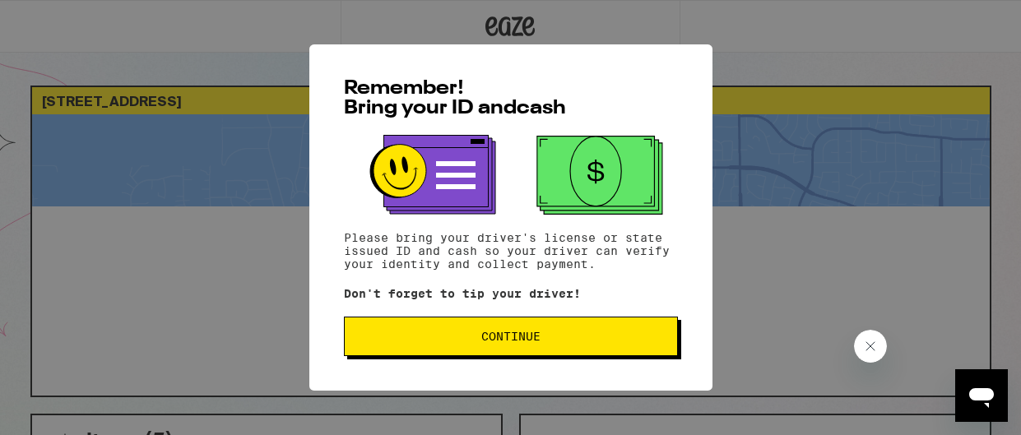
click at [500, 338] on span "Continue" at bounding box center [510, 337] width 59 height 12
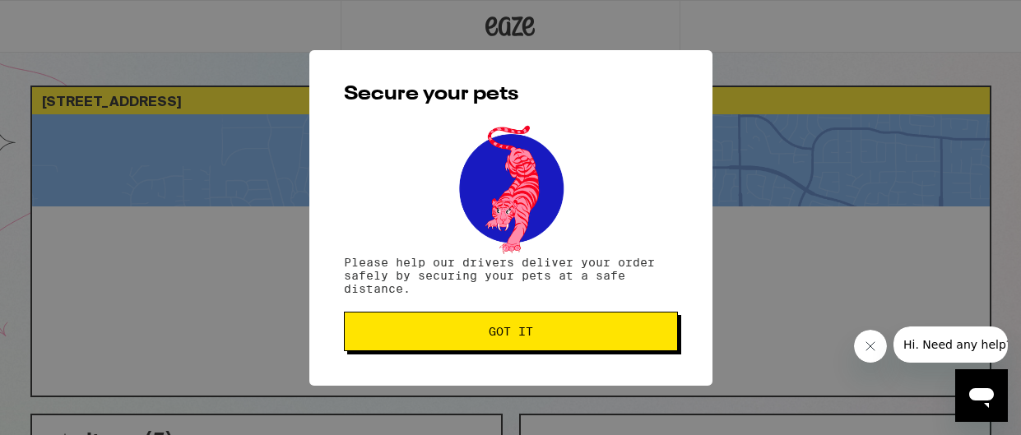
click at [500, 337] on span "Got it" at bounding box center [511, 332] width 44 height 12
